Goal: Transaction & Acquisition: Purchase product/service

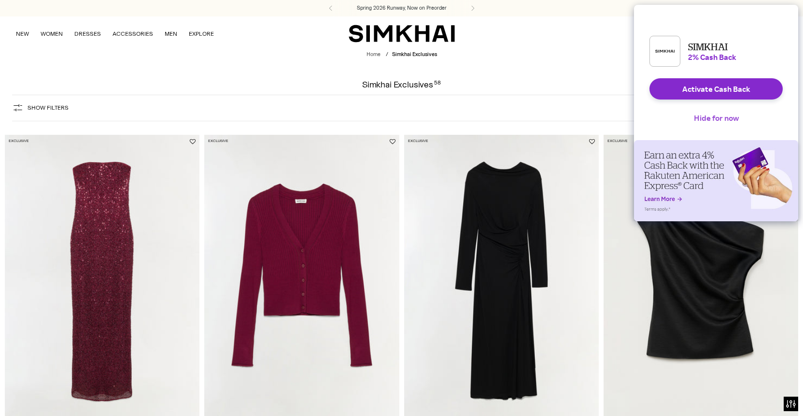
click at [737, 125] on button "Hide for now" at bounding box center [717, 117] width 60 height 21
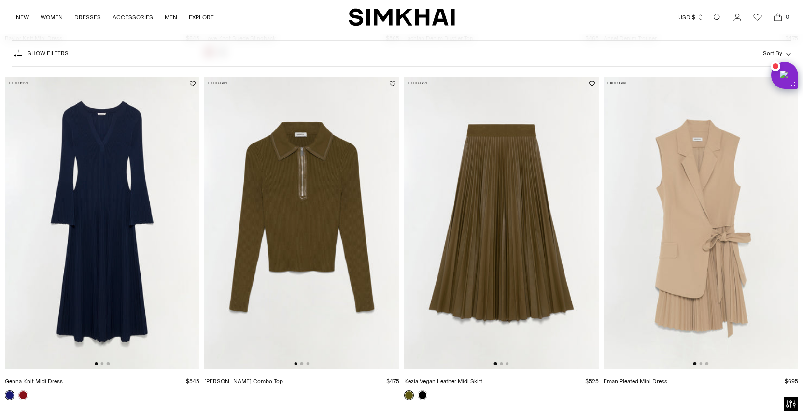
scroll to position [1978, 0]
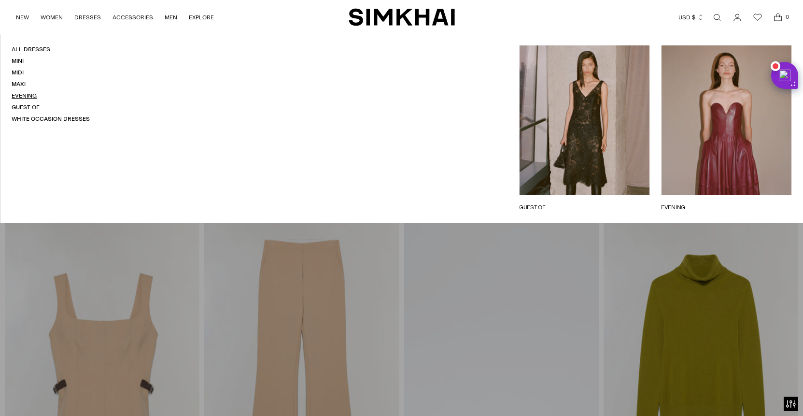
click at [28, 97] on link "Evening" at bounding box center [24, 95] width 25 height 7
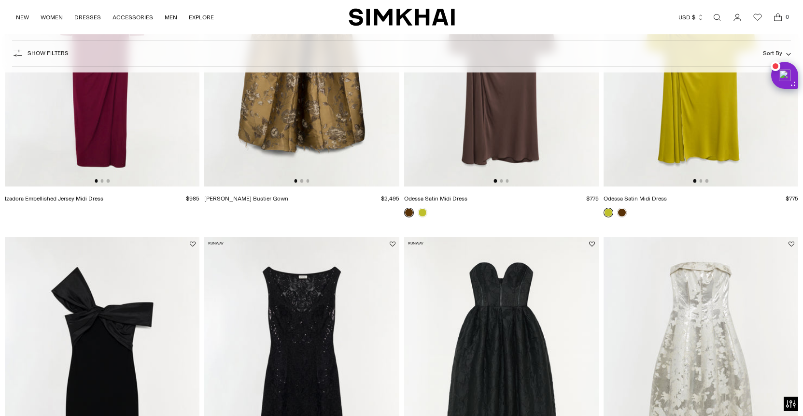
scroll to position [732, 0]
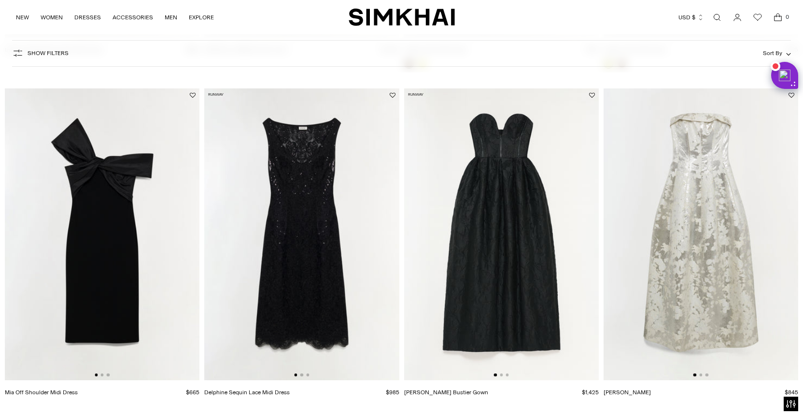
click at [717, 243] on img at bounding box center [701, 234] width 195 height 292
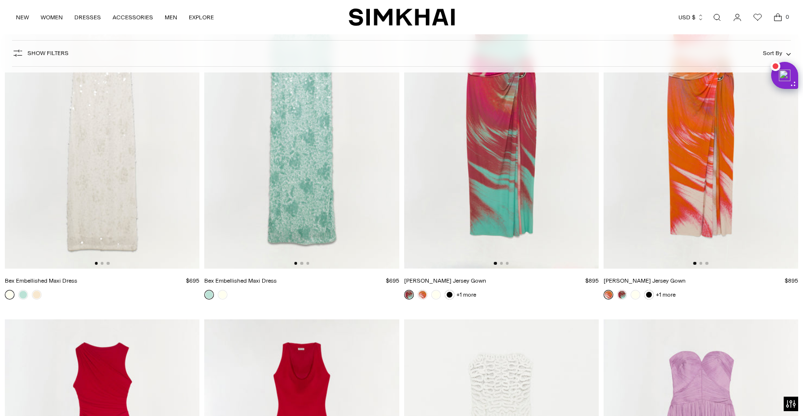
scroll to position [2462, 0]
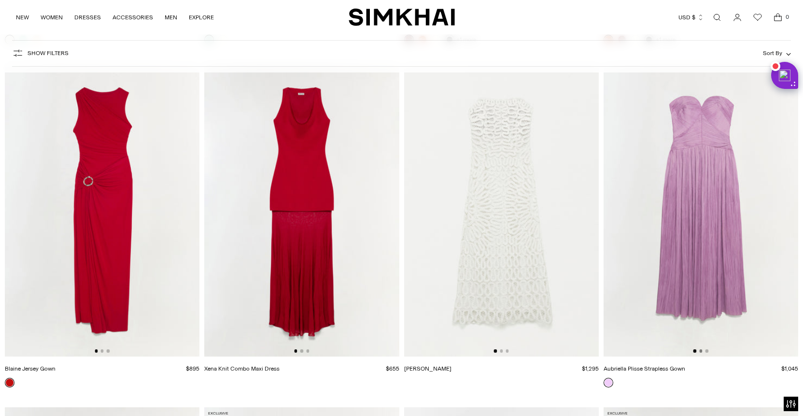
click at [701, 352] on button "Go to slide 2" at bounding box center [701, 350] width 3 height 3
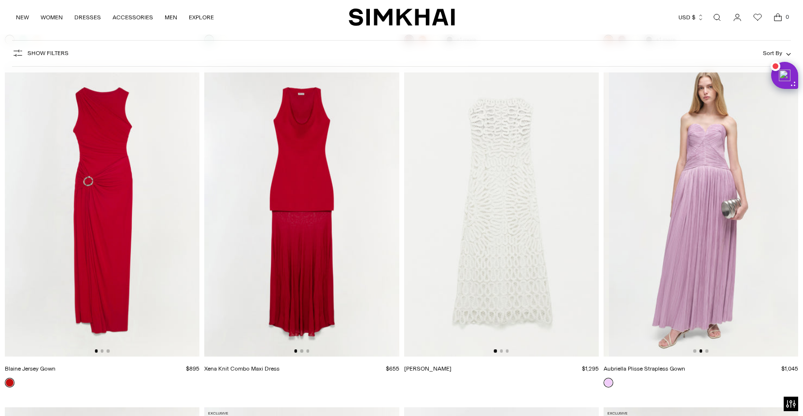
scroll to position [0, 195]
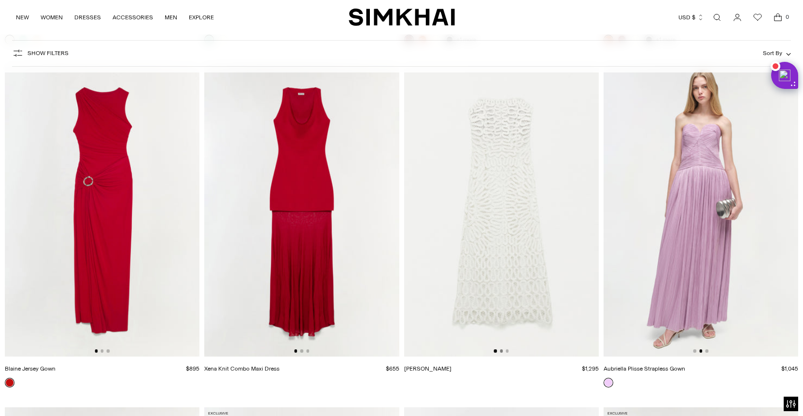
click at [502, 351] on button "Go to slide 2" at bounding box center [501, 350] width 3 height 3
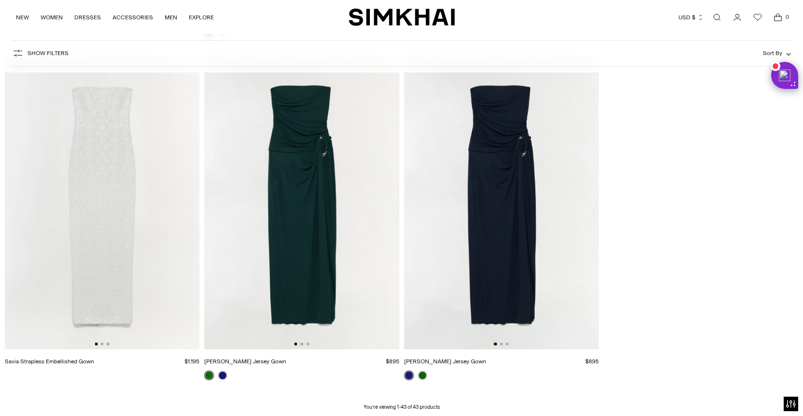
scroll to position [3473, 0]
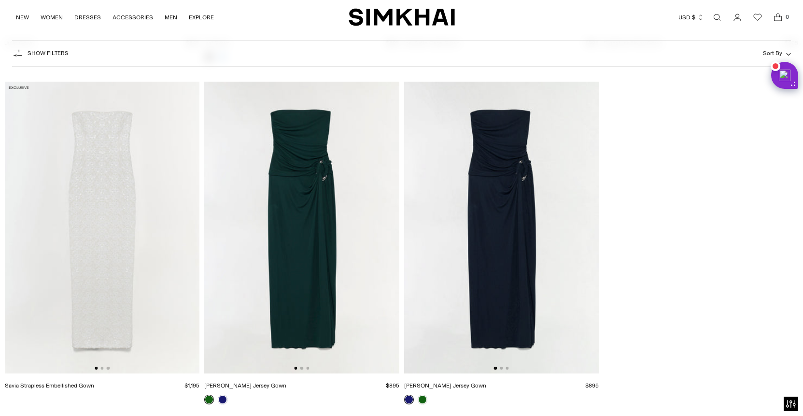
click at [105, 212] on img at bounding box center [102, 228] width 195 height 292
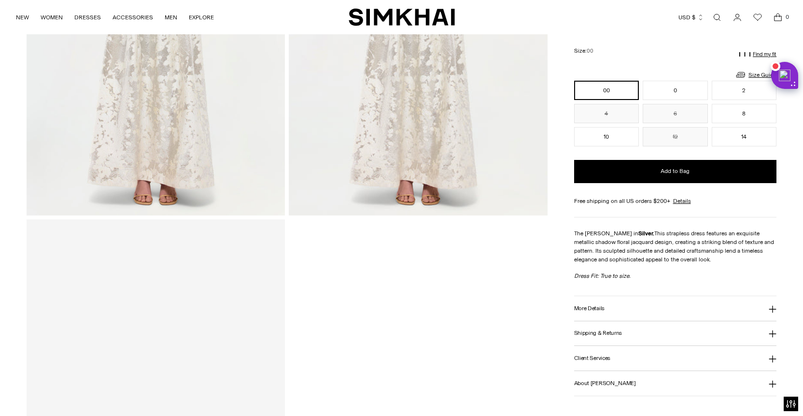
scroll to position [1055, 0]
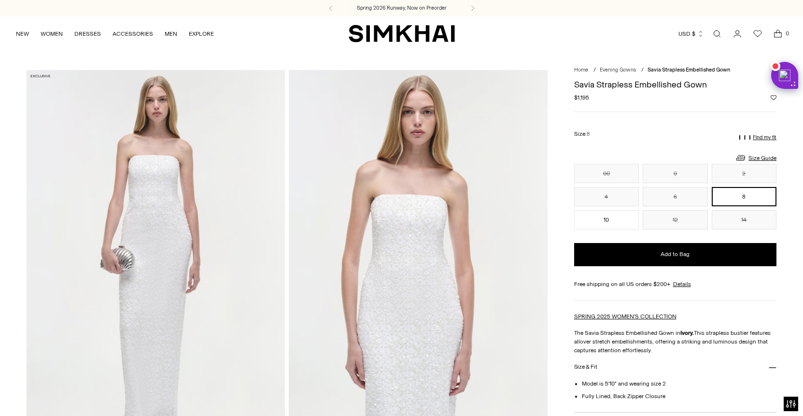
scroll to position [207, 0]
